Goal: Information Seeking & Learning: Learn about a topic

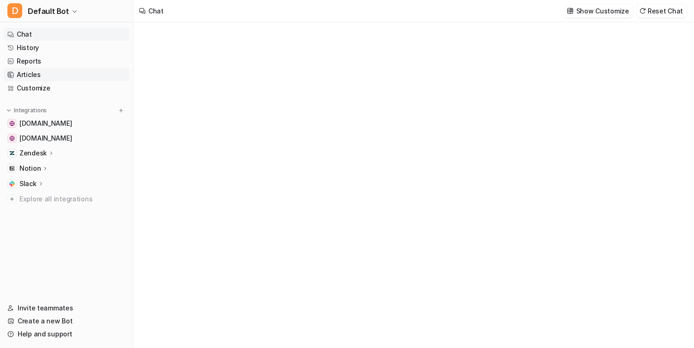
type textarea "**********"
click at [71, 72] on link "Articles" at bounding box center [67, 74] width 126 height 13
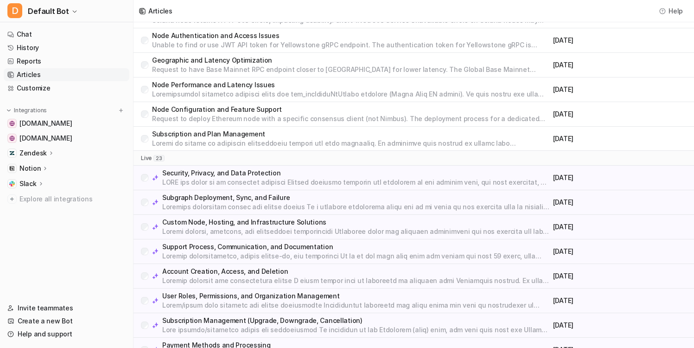
scroll to position [223, 0]
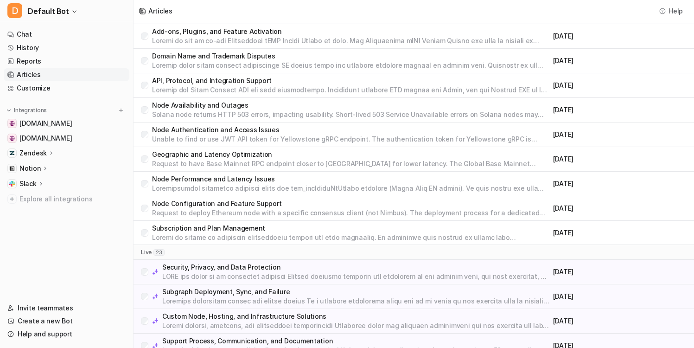
click at [234, 271] on p "Security, Privacy, and Data Protection" at bounding box center [355, 266] width 387 height 9
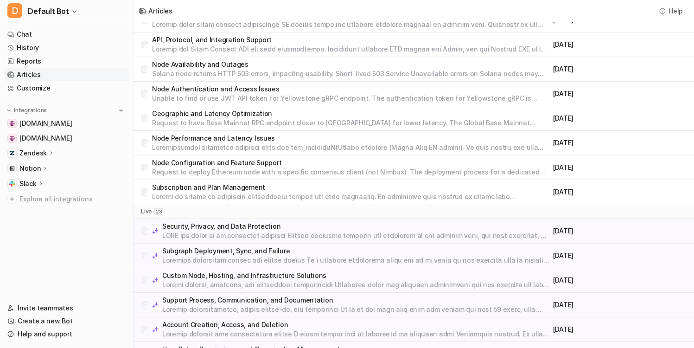
scroll to position [281, 0]
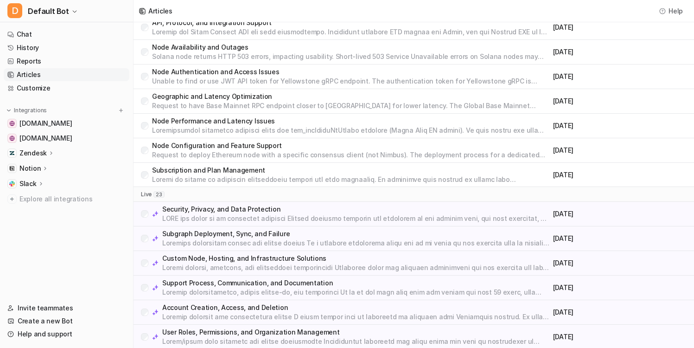
click at [291, 235] on p "Subgraph Deployment, Sync, and Failure" at bounding box center [355, 233] width 387 height 9
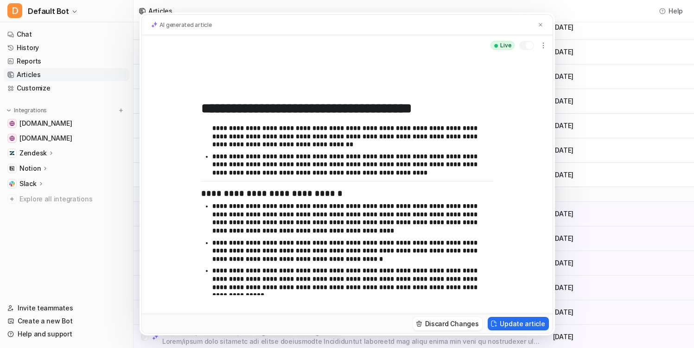
scroll to position [286, 0]
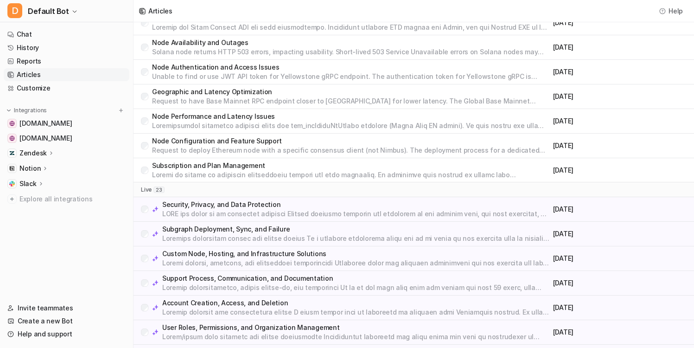
click at [275, 259] on p at bounding box center [355, 262] width 387 height 9
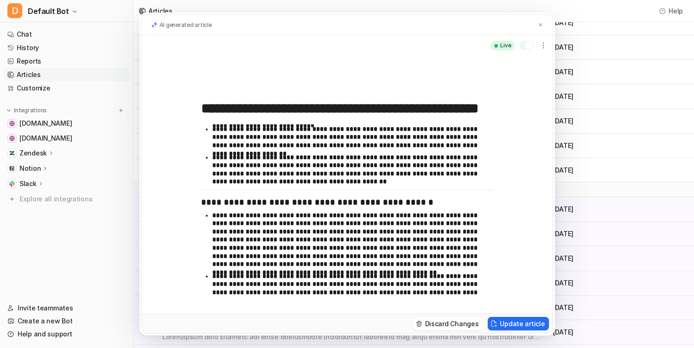
scroll to position [383, 0]
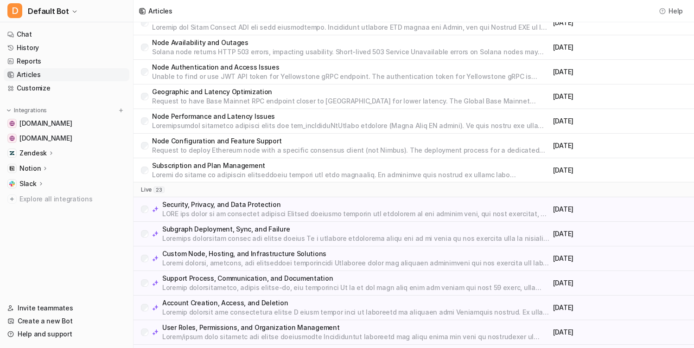
click at [269, 287] on p at bounding box center [355, 287] width 387 height 9
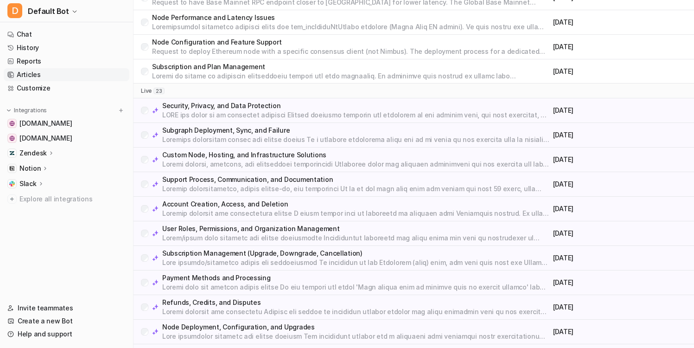
scroll to position [476, 0]
